Goal: Information Seeking & Learning: Learn about a topic

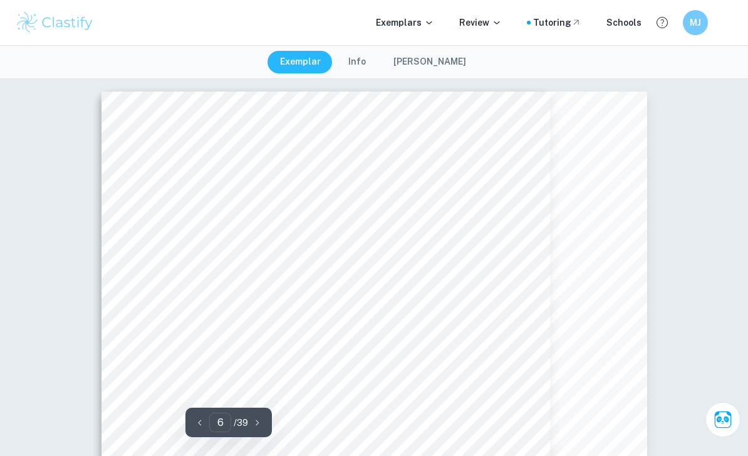
scroll to position [4207, 53]
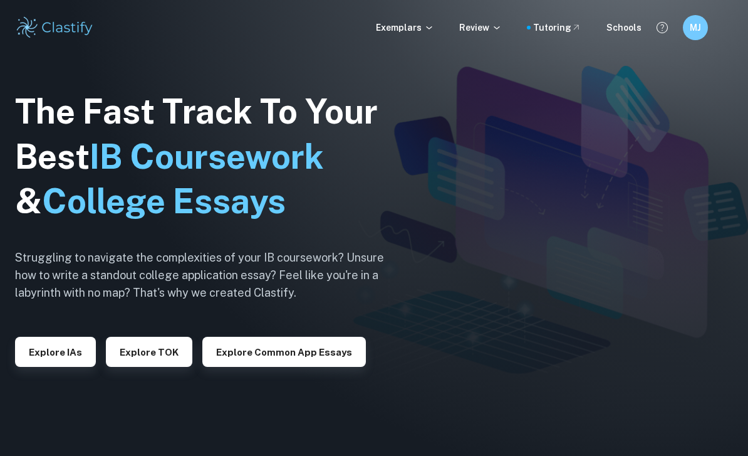
click at [81, 367] on button "Explore IAs" at bounding box center [55, 352] width 81 height 30
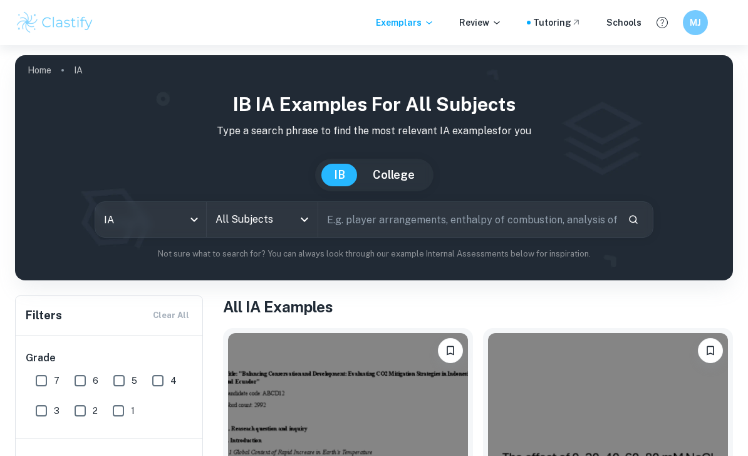
click at [266, 208] on input "All Subjects" at bounding box center [252, 219] width 81 height 24
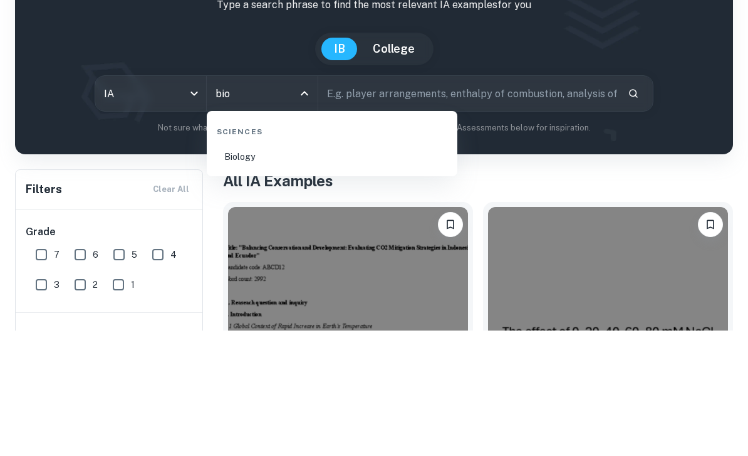
click at [342, 268] on li "Biology" at bounding box center [332, 282] width 241 height 29
type input "Biology"
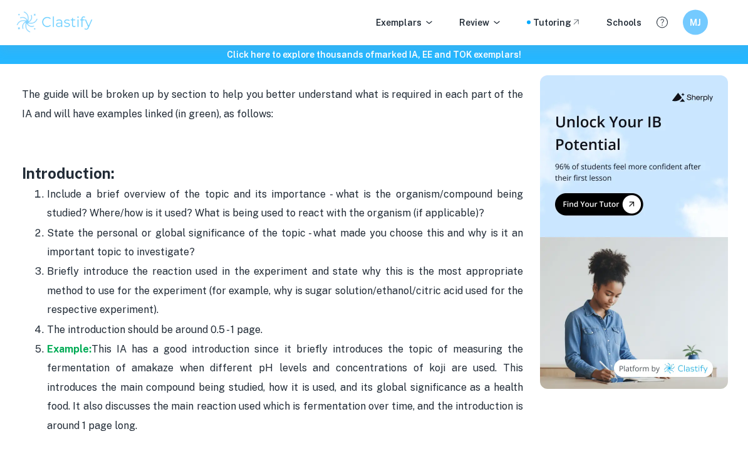
scroll to position [762, 0]
click at [61, 345] on strong "Example:" at bounding box center [69, 349] width 45 height 12
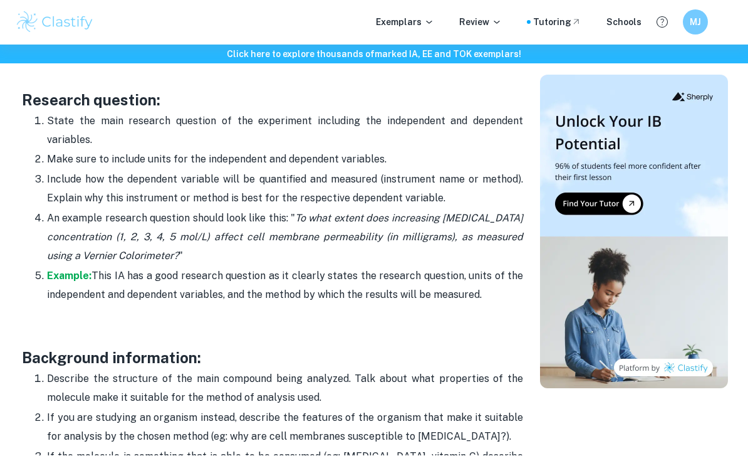
scroll to position [1047, 0]
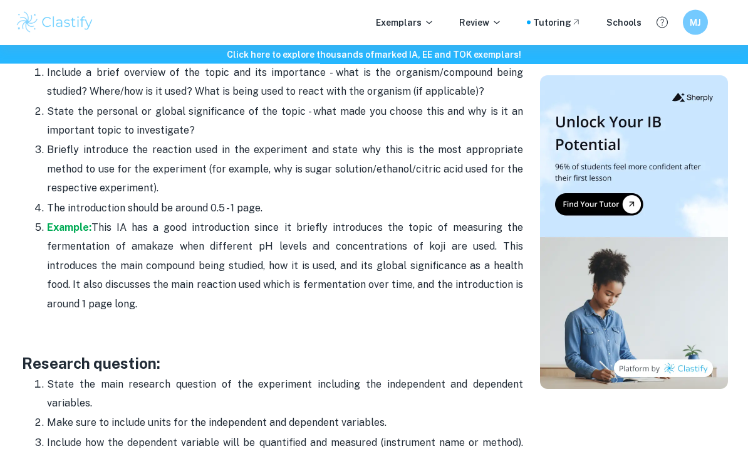
click at [375, 250] on p "Example: This IA has a good introduction since it briefly introduces the topic …" at bounding box center [285, 266] width 476 height 95
click at [422, 199] on p "The introduction should be around 0.5 - 1 page." at bounding box center [285, 208] width 476 height 19
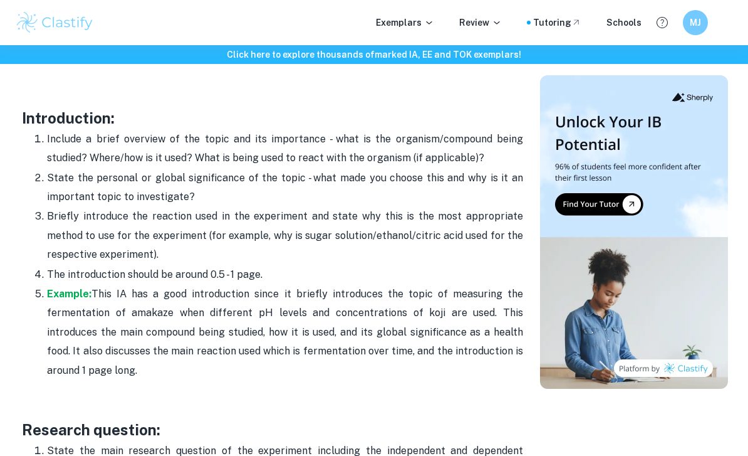
scroll to position [823, 0]
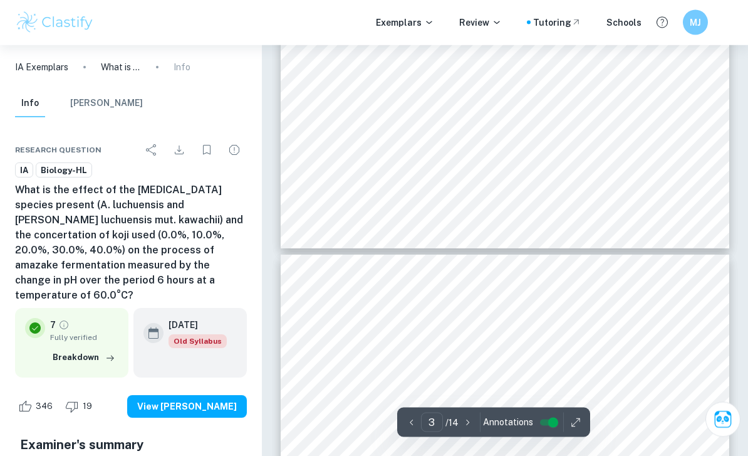
scroll to position [1638, 0]
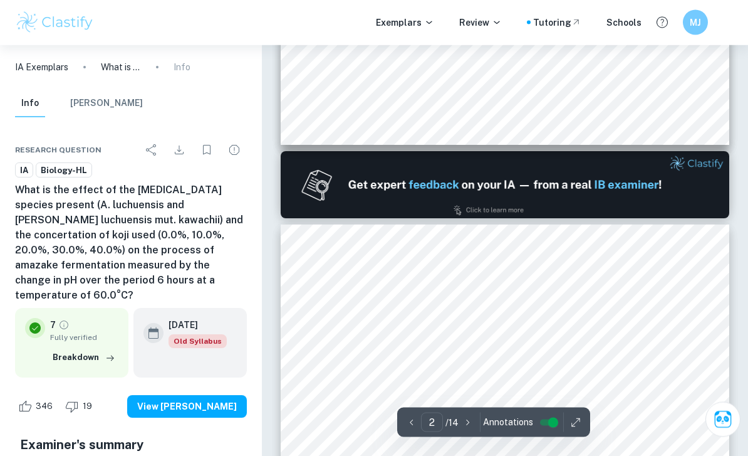
type input "1"
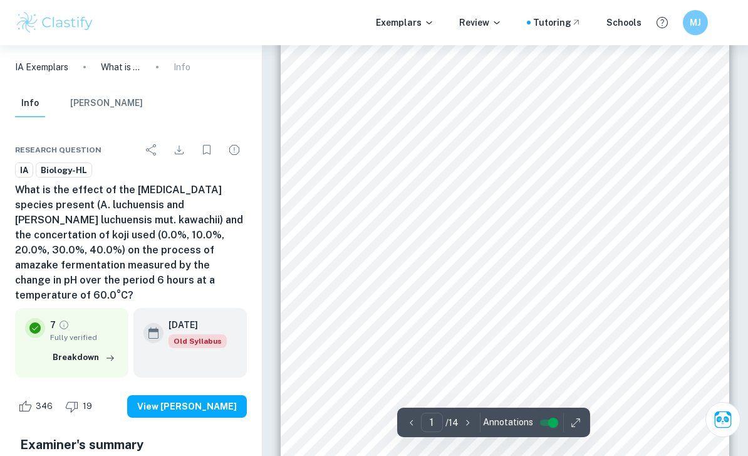
scroll to position [98, 0]
